Goal: Download file/media

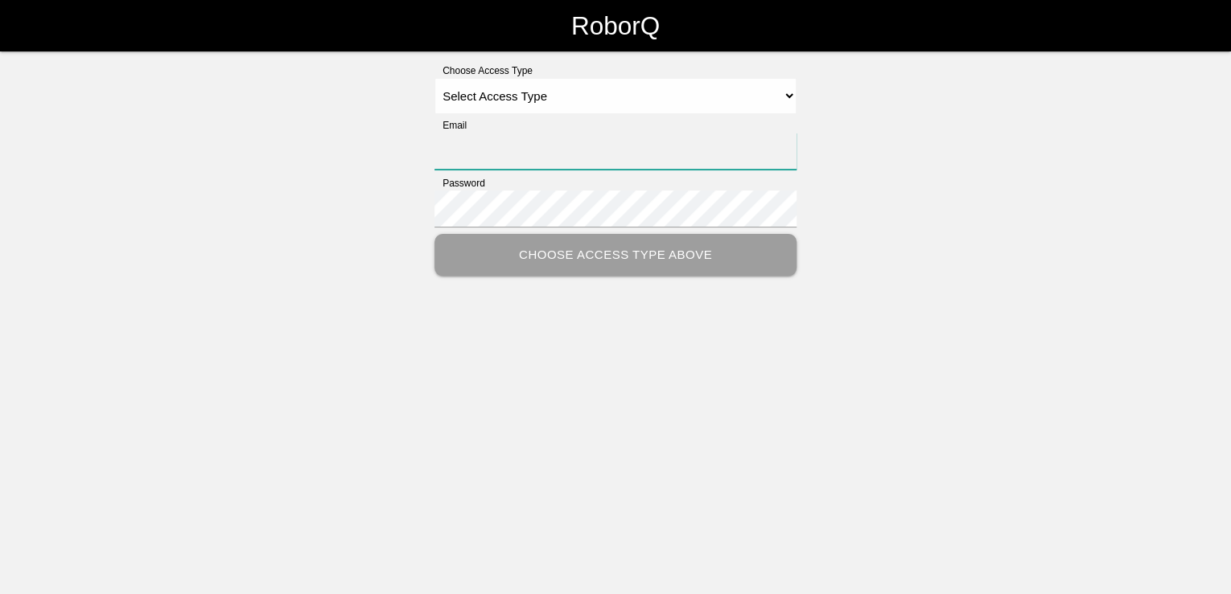
type input "thomas.sontag@iacgroup.com"
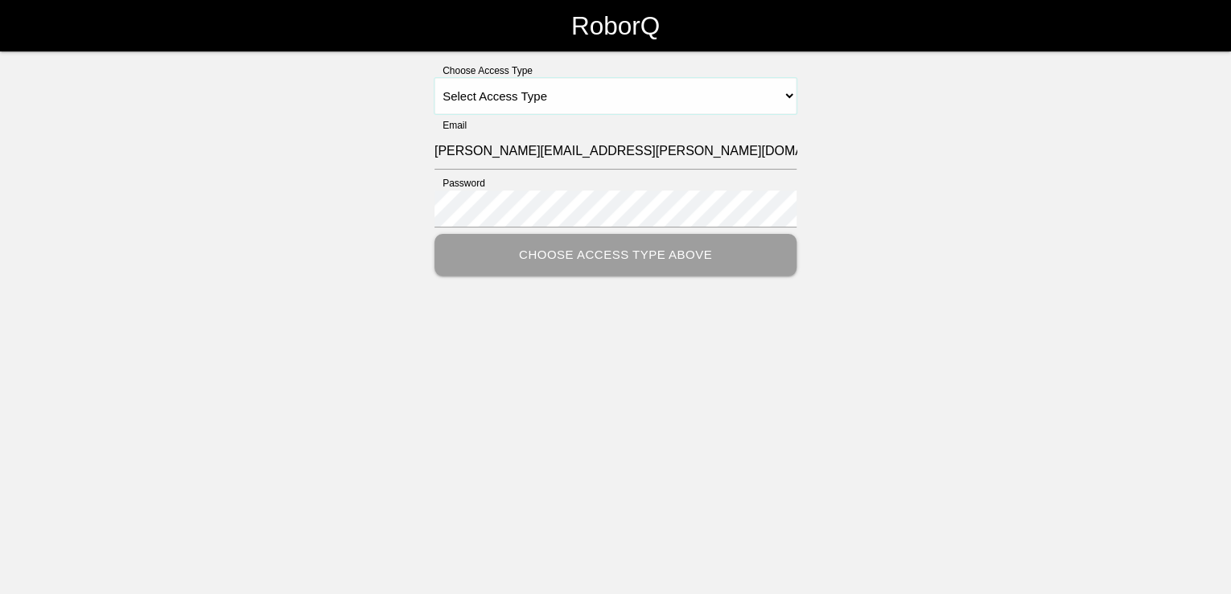
click at [795, 97] on select "Select Access Type Admin Customer Supervisor Worker" at bounding box center [615, 96] width 362 height 36
select select "Customer"
click at [434, 78] on select "Select Access Type Admin Customer Supervisor Worker" at bounding box center [615, 96] width 362 height 36
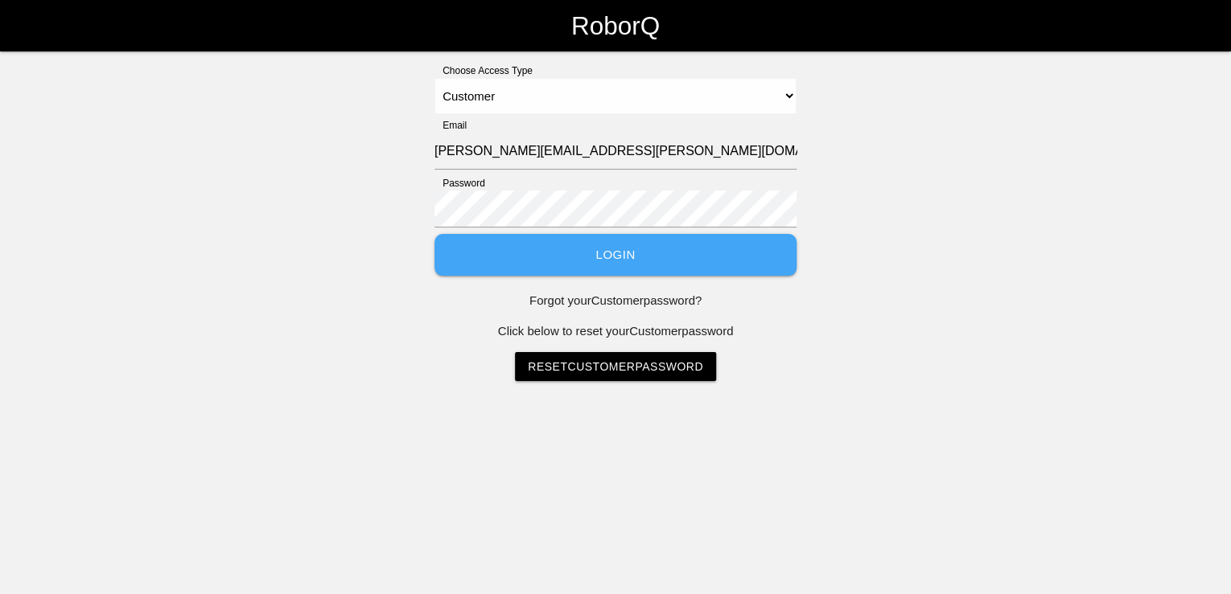
click at [619, 252] on button "Login" at bounding box center [615, 255] width 362 height 43
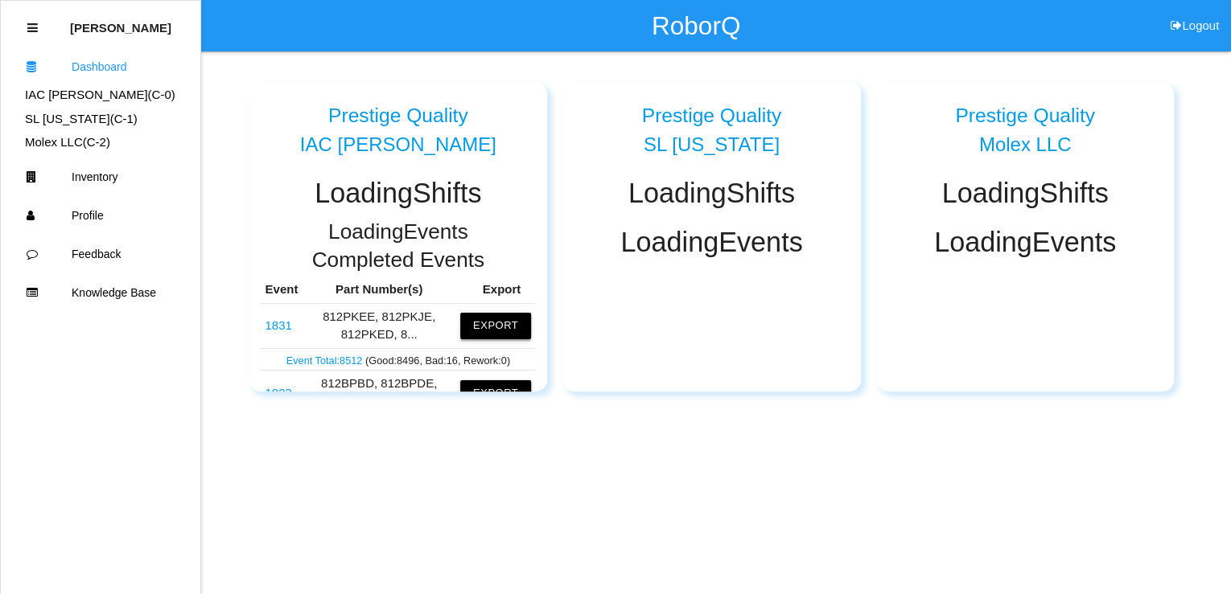
click at [506, 324] on button "Export" at bounding box center [495, 326] width 71 height 26
click at [474, 331] on button "Excel" at bounding box center [481, 326] width 30 height 14
click at [471, 326] on button "Excel" at bounding box center [481, 326] width 30 height 14
click at [495, 324] on button "Export" at bounding box center [495, 326] width 71 height 26
click at [471, 325] on button "Excel" at bounding box center [481, 326] width 30 height 14
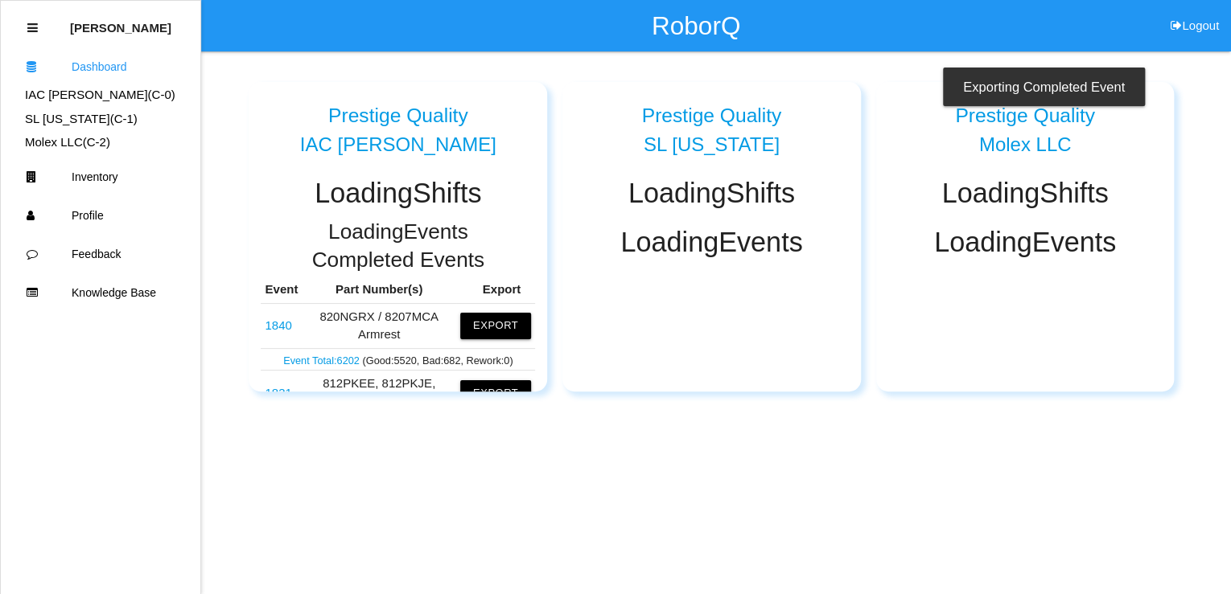
click at [1078, 82] on div "Exporting Completed Event" at bounding box center [1044, 87] width 202 height 39
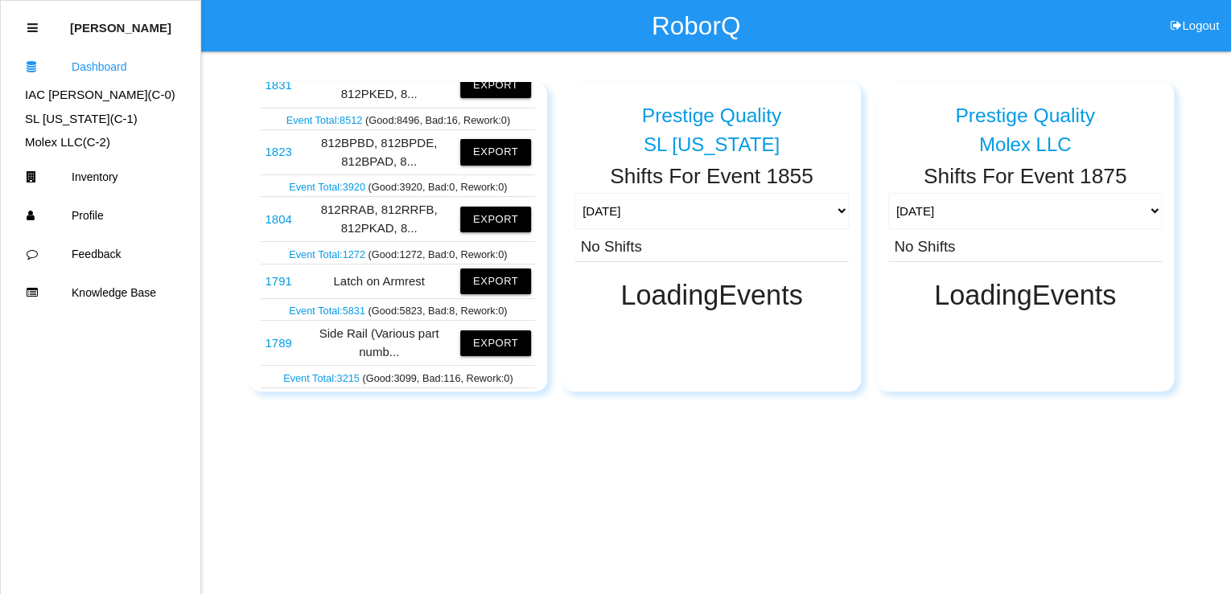
scroll to position [375, 0]
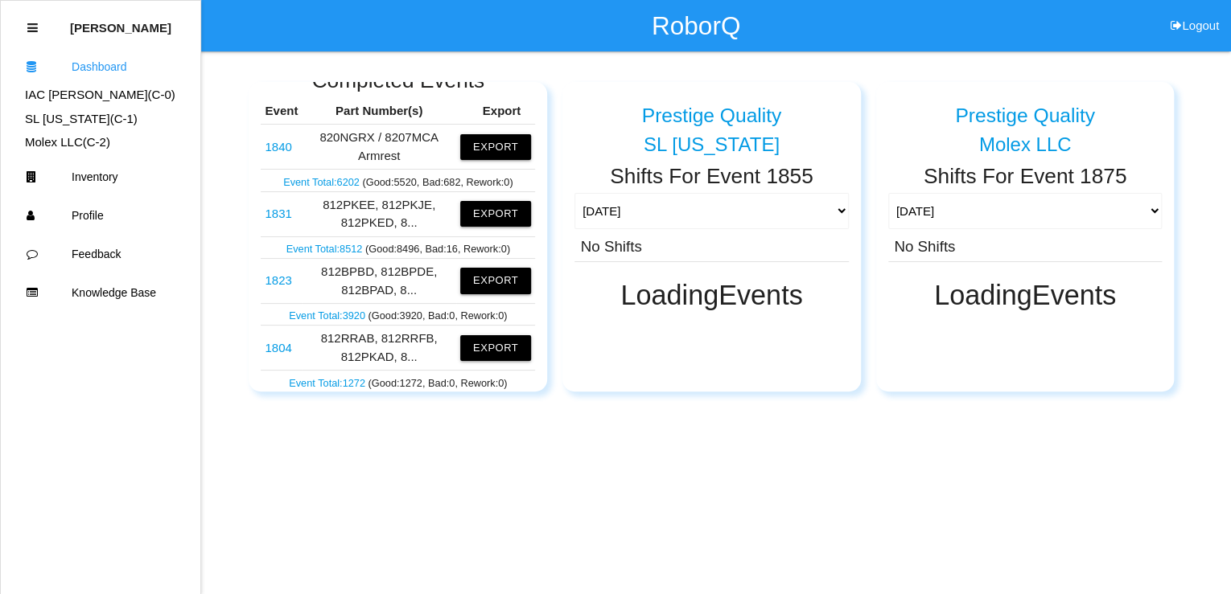
click at [64, 95] on link "IAC Alma (C- 0 )" at bounding box center [100, 95] width 150 height 14
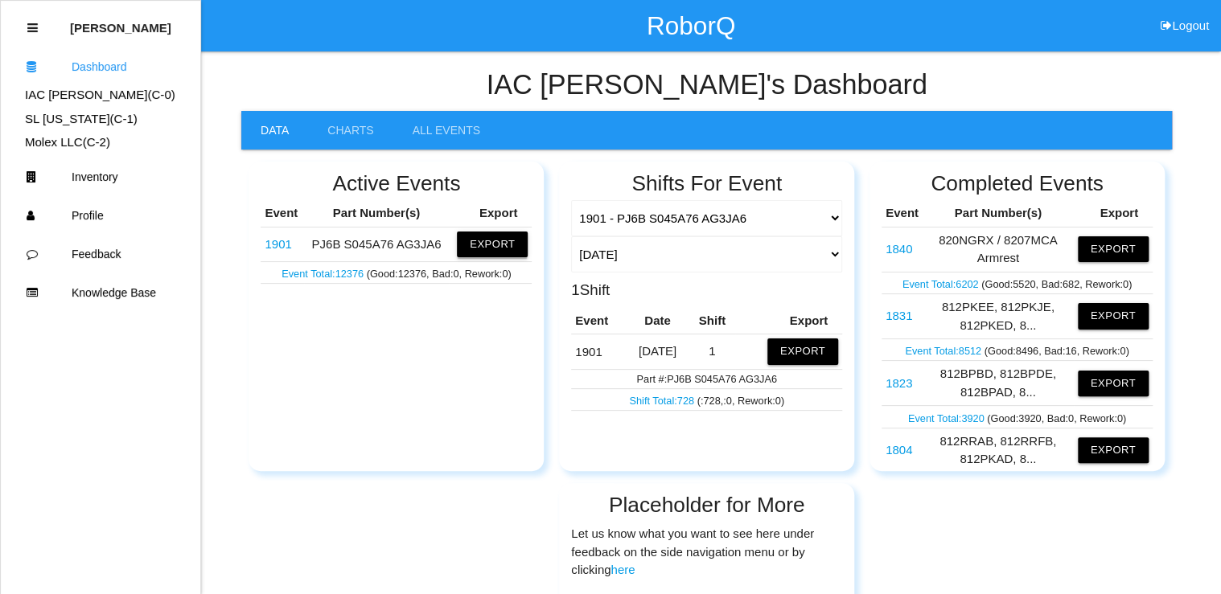
click at [499, 241] on button "Export" at bounding box center [492, 245] width 71 height 26
click at [475, 240] on button "Excel" at bounding box center [477, 245] width 30 height 14
click at [475, 248] on button "Export" at bounding box center [492, 245] width 71 height 26
click at [477, 240] on button "Excel" at bounding box center [477, 245] width 30 height 14
click at [479, 245] on button "Export" at bounding box center [492, 245] width 71 height 26
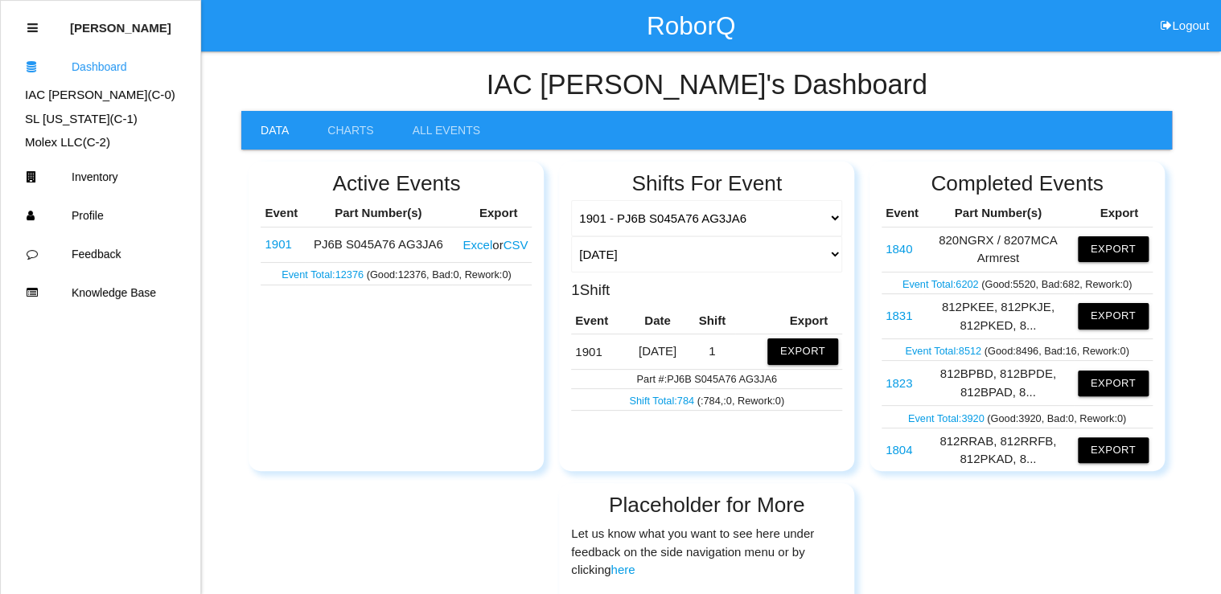
click at [470, 244] on button "Excel" at bounding box center [477, 245] width 30 height 14
click at [492, 249] on button "Export" at bounding box center [492, 245] width 71 height 26
click at [471, 247] on button "Excel" at bounding box center [477, 245] width 30 height 14
